Goal: Find specific page/section: Find specific page/section

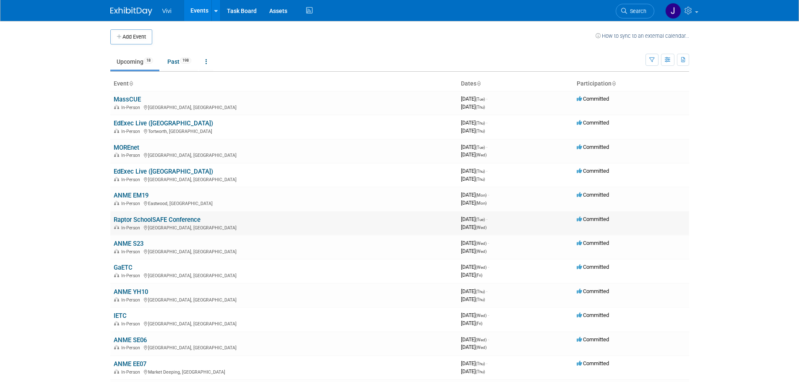
click at [143, 218] on link "Raptor SchoolSAFE Conference" at bounding box center [157, 220] width 87 height 8
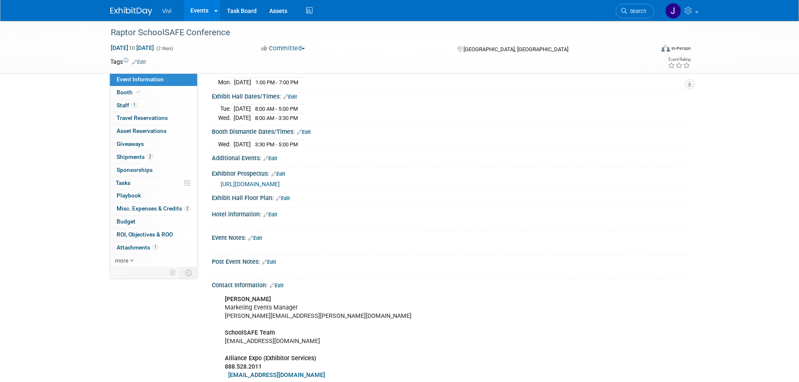
scroll to position [168, 0]
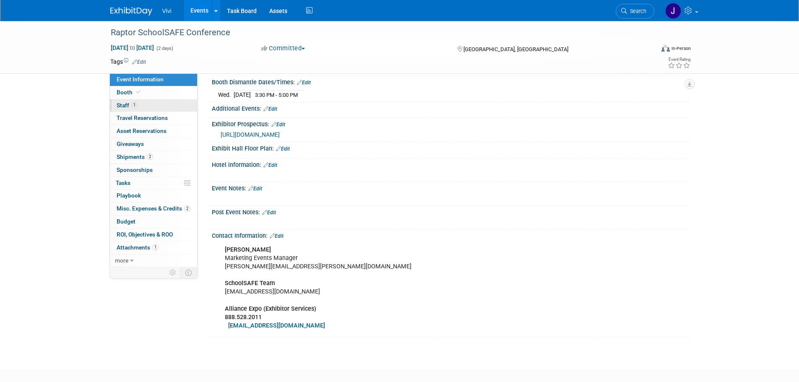
click at [152, 105] on link "1 Staff 1" at bounding box center [153, 105] width 87 height 13
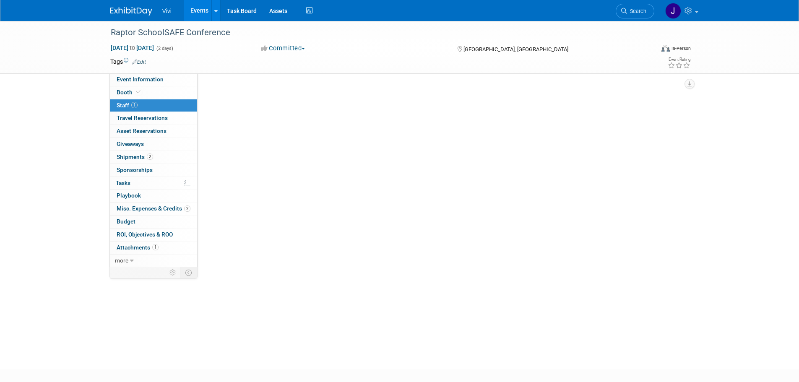
scroll to position [0, 0]
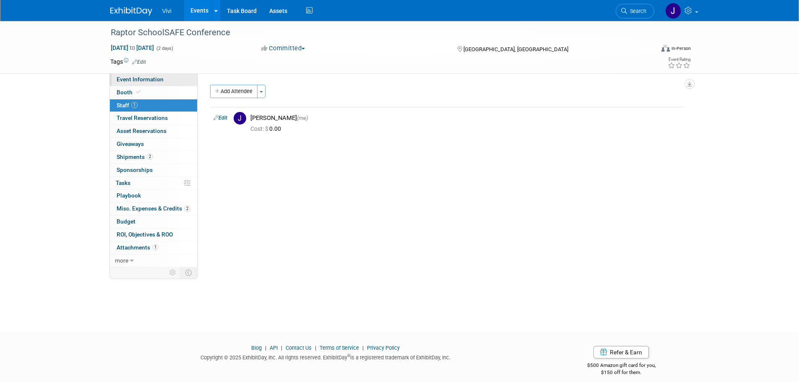
click at [156, 84] on link "Event Information" at bounding box center [153, 79] width 87 height 13
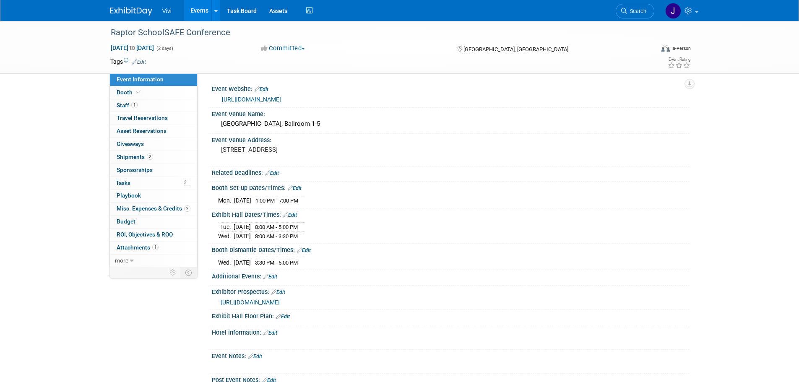
click at [322, 95] on div "https://raptortech.com/raptor-schoolsafe-conference/" at bounding box center [452, 100] width 461 height 10
click at [281, 99] on link "https://raptortech.com/raptor-schoolsafe-conference/" at bounding box center [251, 99] width 59 height 7
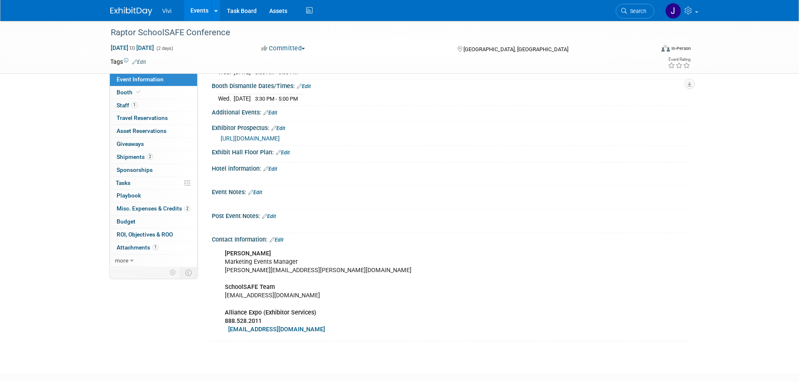
scroll to position [168, 0]
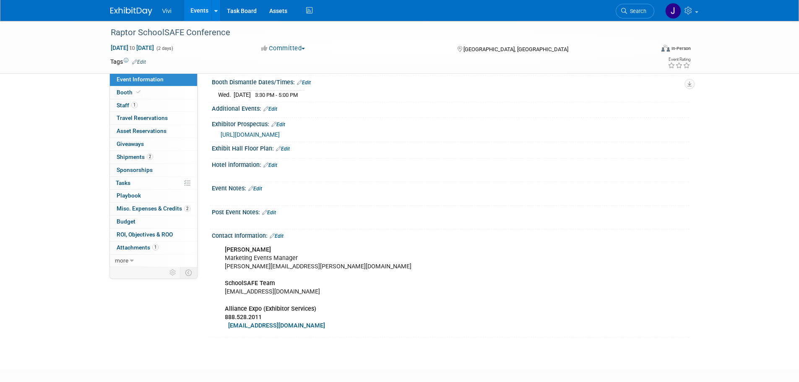
click at [85, 197] on div "Raptor SchoolSAFE Conference Nov 4, 2025 to Nov 5, 2025 (2 days) Nov 4, 2025 to…" at bounding box center [399, 103] width 799 height 501
